Goal: Task Accomplishment & Management: Use online tool/utility

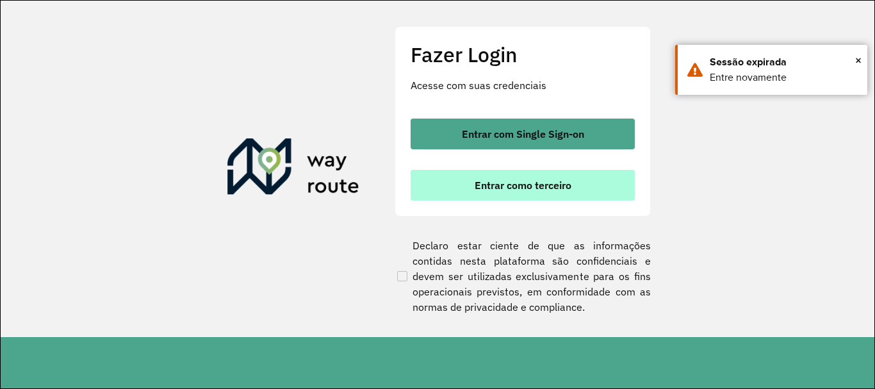
click at [582, 170] on button "Entrar como terceiro" at bounding box center [523, 185] width 224 height 31
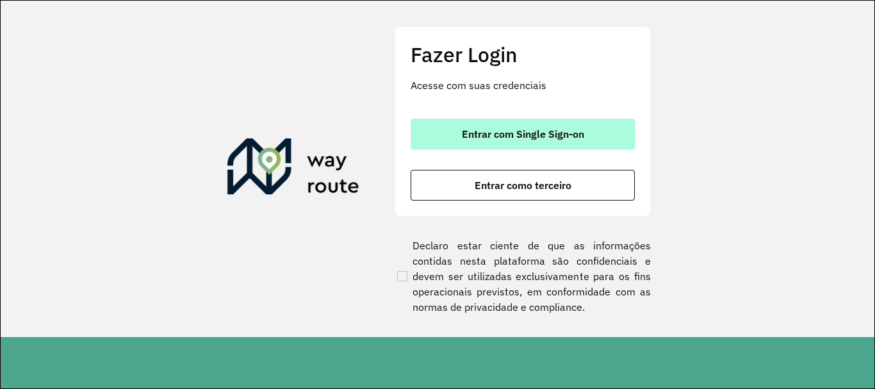
click at [502, 143] on button "Entrar com Single Sign-on" at bounding box center [523, 134] width 224 height 31
